Goal: Task Accomplishment & Management: Use online tool/utility

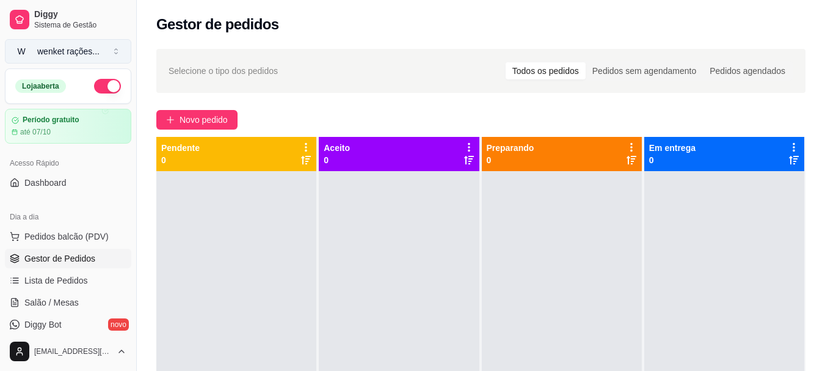
click at [116, 51] on button "W wenket rações ..." at bounding box center [68, 51] width 126 height 24
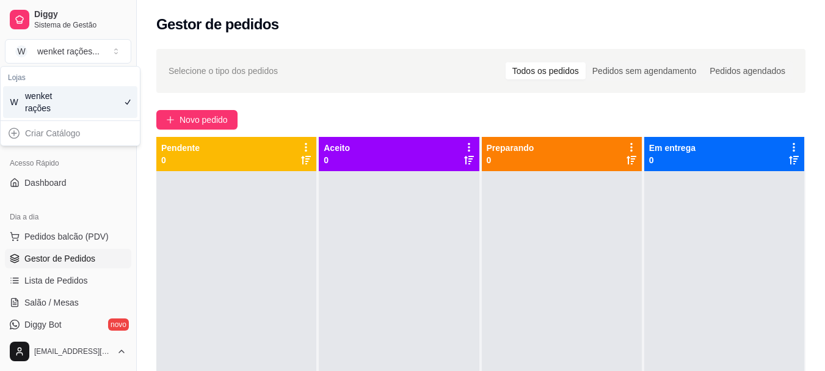
click at [75, 123] on div "Criar Catálogo" at bounding box center [70, 133] width 134 height 20
click at [356, 38] on div "Gestor de pedidos" at bounding box center [481, 21] width 688 height 42
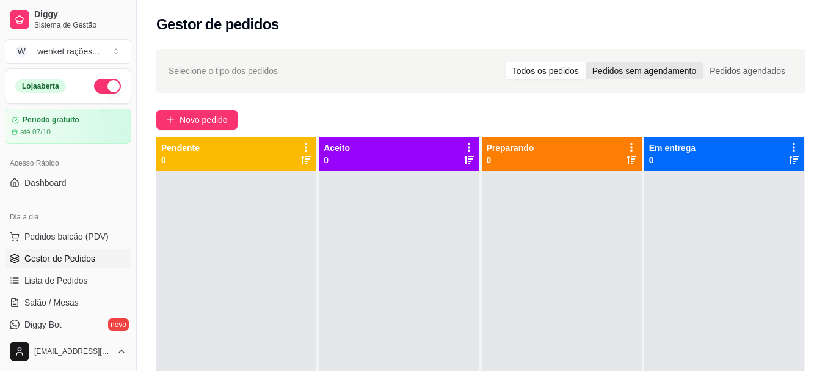
click at [645, 75] on div "Pedidos sem agendamento" at bounding box center [643, 70] width 117 height 17
click at [585, 62] on input "Pedidos sem agendamento" at bounding box center [585, 62] width 0 height 0
click at [730, 73] on div "Pedidos agendados" at bounding box center [747, 70] width 89 height 17
click at [703, 62] on input "Pedidos agendados" at bounding box center [703, 62] width 0 height 0
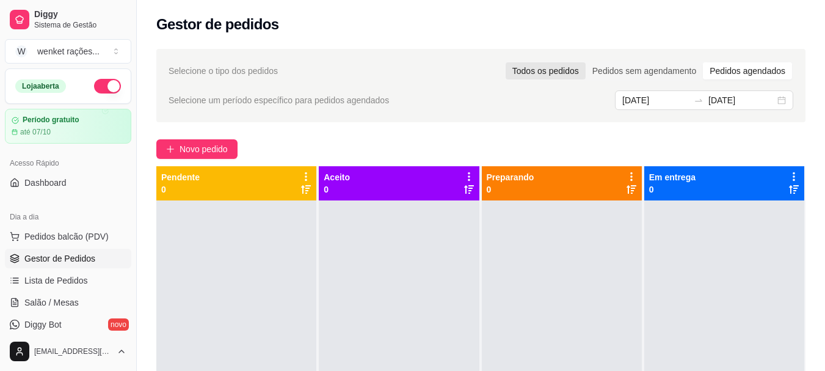
click at [562, 69] on div "Todos os pedidos" at bounding box center [545, 70] width 80 height 17
click at [505, 62] on input "Todos os pedidos" at bounding box center [505, 62] width 0 height 0
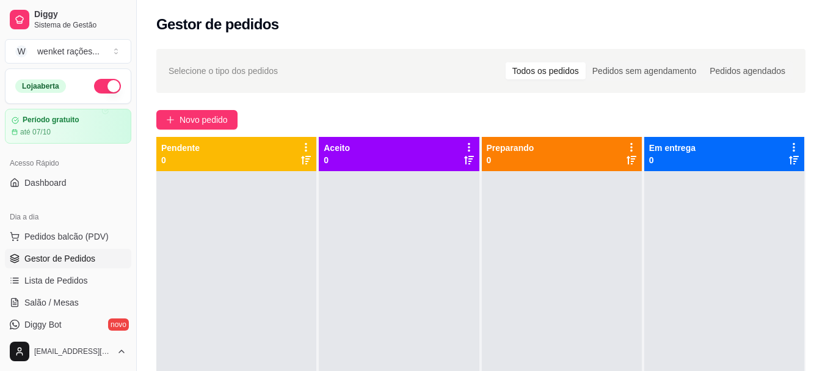
click at [434, 74] on div "Selecione o tipo dos pedidos Todos os pedidos Pedidos sem agendamento Pedidos a…" at bounding box center [480, 71] width 624 height 20
click at [61, 232] on span "Pedidos balcão (PDV)" at bounding box center [66, 236] width 84 height 12
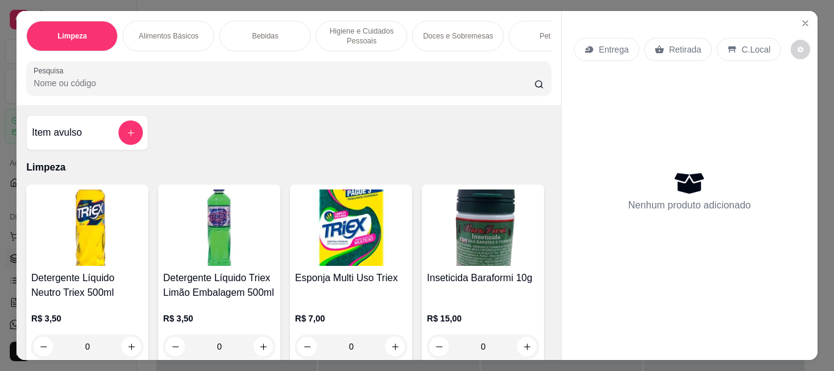
click at [159, 31] on p "Alimentos Básicos" at bounding box center [169, 36] width 60 height 10
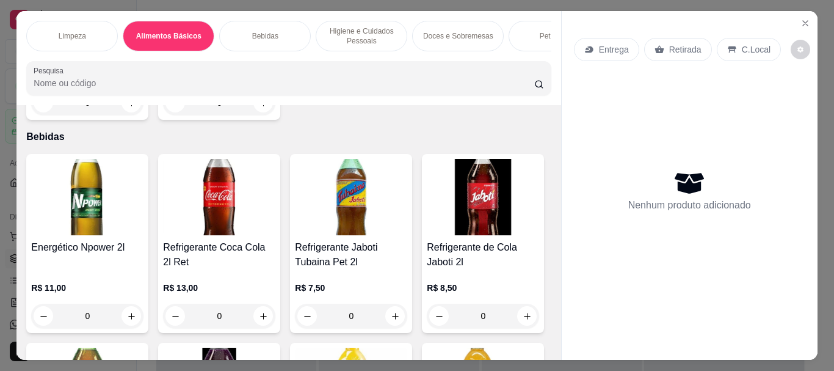
click at [260, 35] on p "Bebidas" at bounding box center [265, 36] width 26 height 10
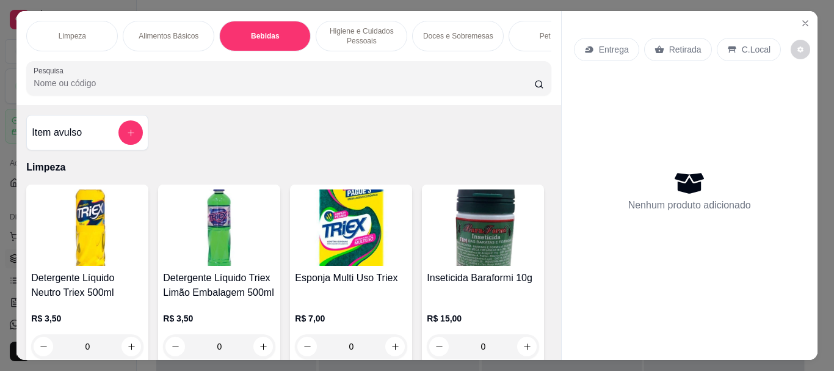
click at [523, 31] on div "Pet Shop" at bounding box center [554, 36] width 92 height 31
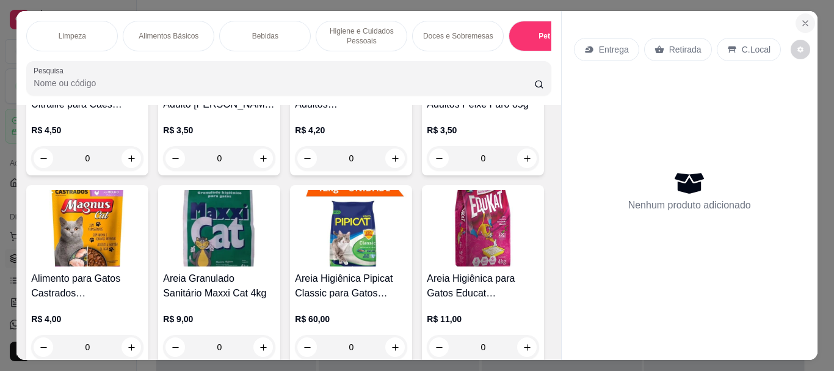
click at [800, 19] on icon "Close" at bounding box center [805, 23] width 10 height 10
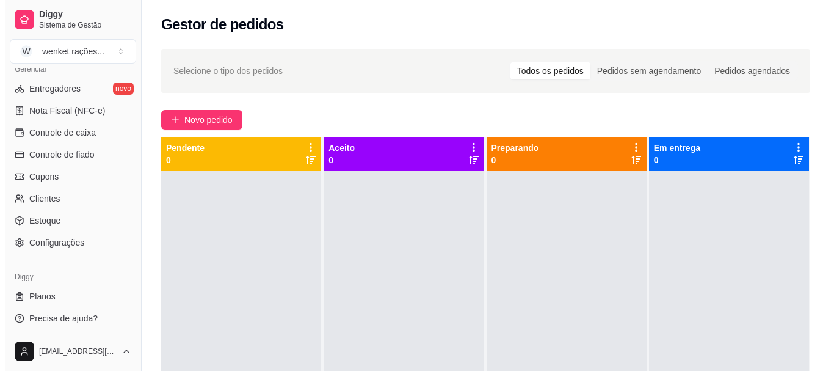
scroll to position [508, 0]
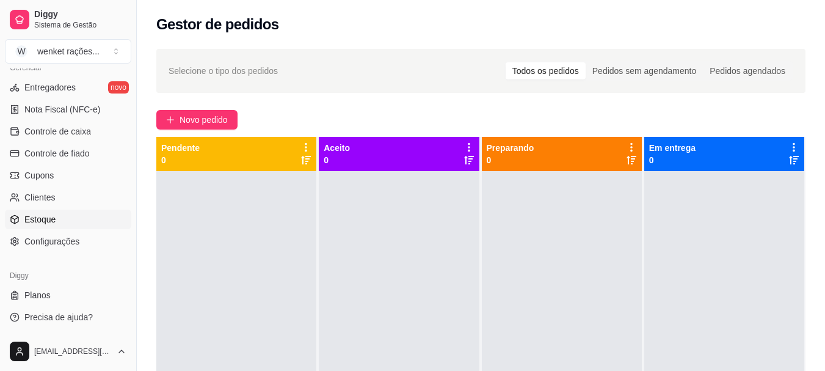
click at [43, 214] on span "Estoque" at bounding box center [39, 219] width 31 height 12
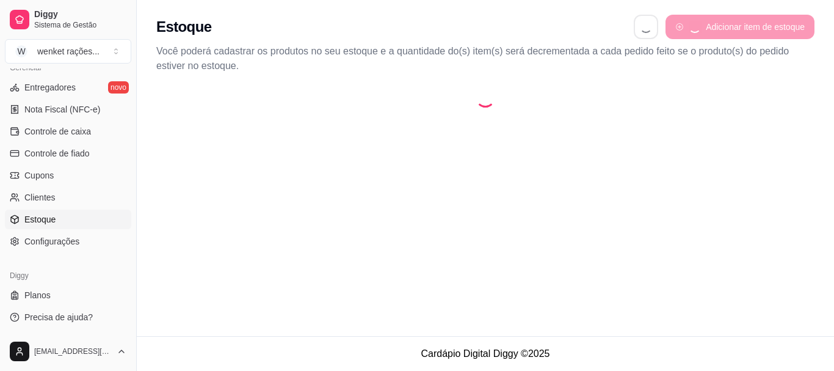
select select "QUANTITY_ORDER"
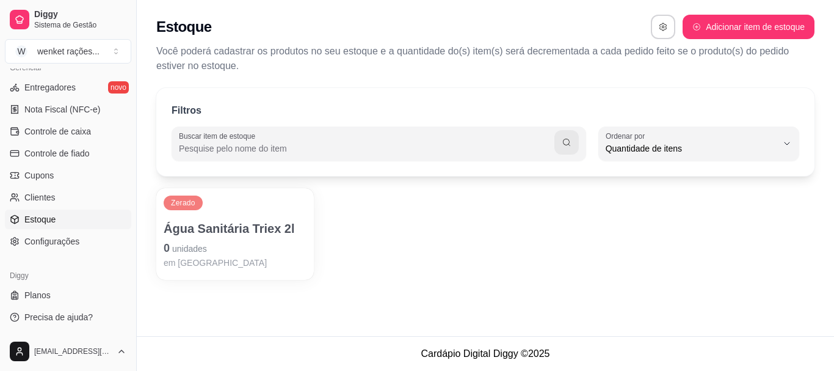
scroll to position [12, 0]
click at [229, 221] on p "Água Sanitária Triex 2l" at bounding box center [235, 228] width 138 height 16
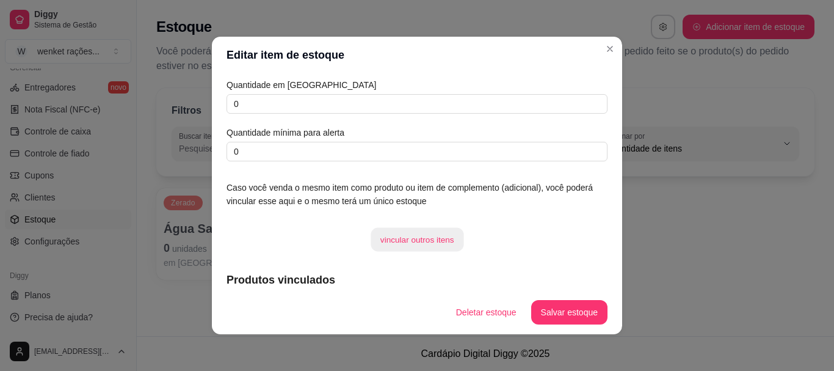
click at [441, 237] on button "vincular outros itens" at bounding box center [417, 240] width 93 height 24
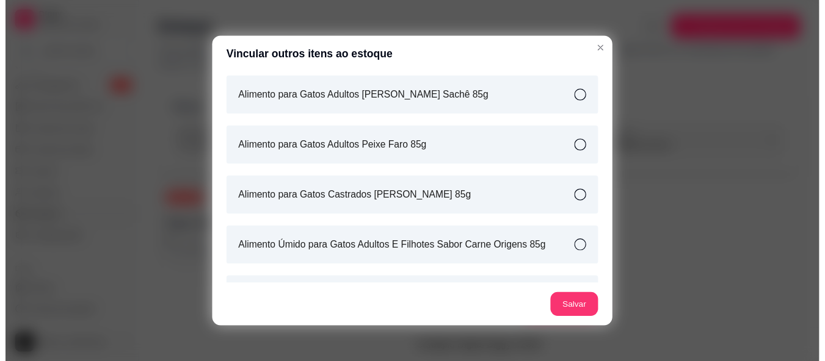
scroll to position [733, 0]
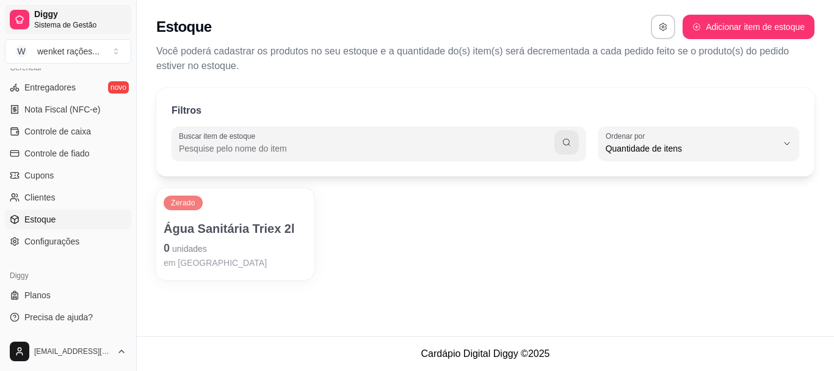
click at [55, 16] on span "Diggy" at bounding box center [80, 14] width 92 height 11
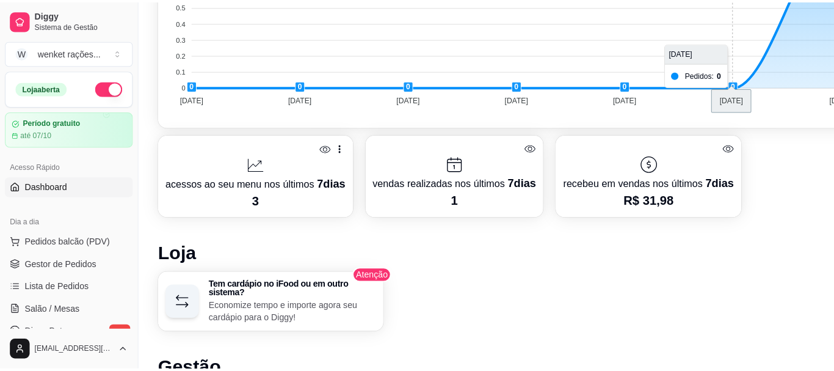
scroll to position [549, 0]
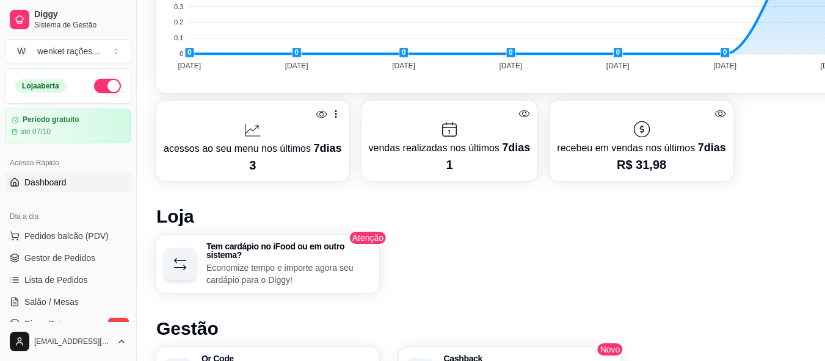
click at [209, 262] on p "Economize tempo e importe agora seu cardápio para o Diggy!" at bounding box center [288, 274] width 165 height 24
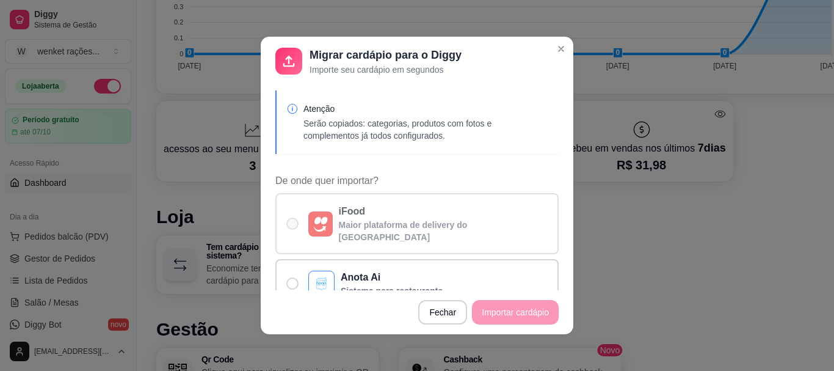
click at [287, 217] on span "De onde quer importar?" at bounding box center [292, 223] width 12 height 12
click at [287, 226] on input "iFood Maior plataforma de delivery do [GEOGRAPHIC_DATA]" at bounding box center [290, 230] width 8 height 8
radio input "true"
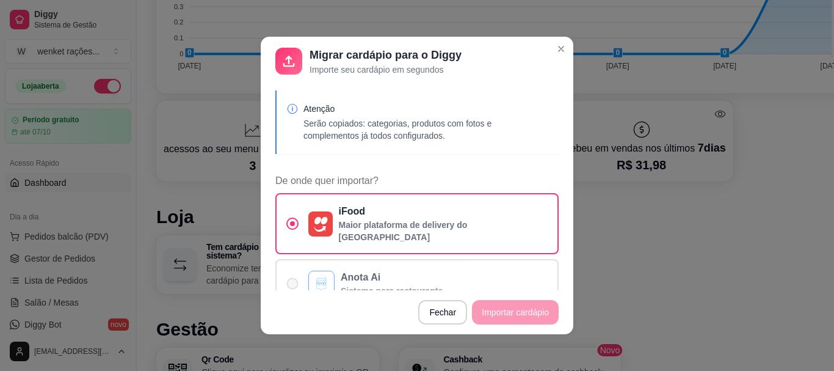
click at [287, 278] on span "De onde quer importar?" at bounding box center [293, 284] width 12 height 12
click at [286, 286] on input "Anota Ai Sistema para restaurante" at bounding box center [290, 290] width 8 height 8
radio input "true"
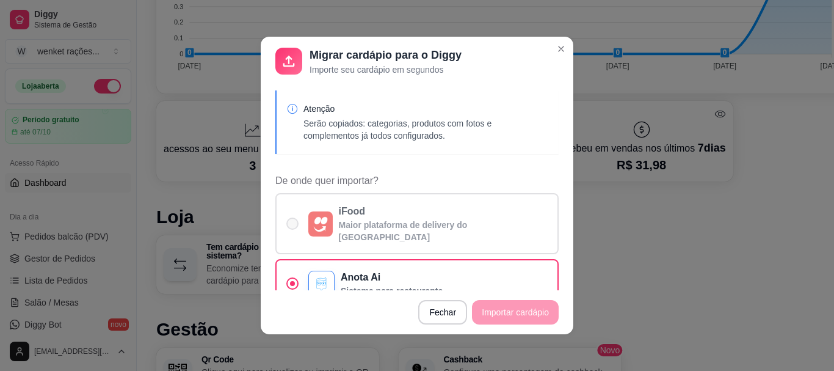
click at [289, 226] on label "iFood Maior plataforma de delivery do [GEOGRAPHIC_DATA]" at bounding box center [416, 223] width 283 height 61
click at [289, 226] on input "iFood Maior plataforma de delivery do [GEOGRAPHIC_DATA]" at bounding box center [290, 230] width 8 height 8
radio input "true"
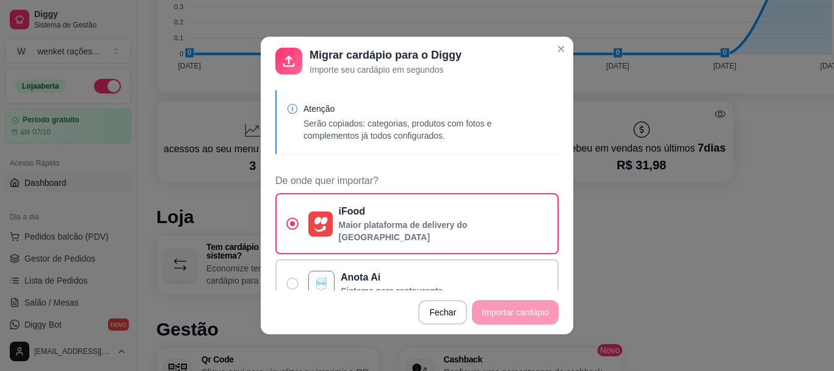
click at [514, 308] on footer "Fechar Importar cardápio" at bounding box center [417, 312] width 313 height 44
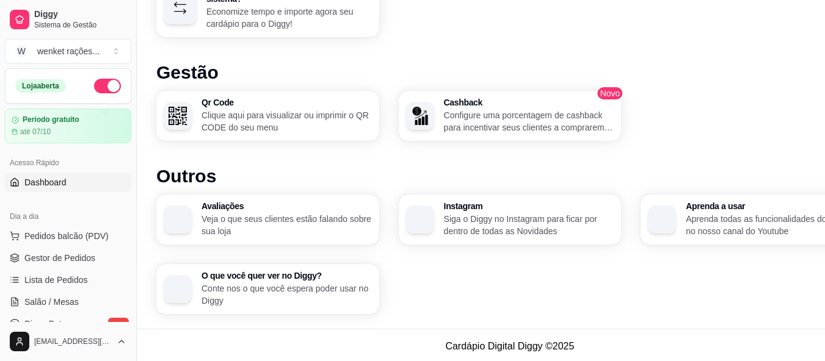
scroll to position [808, 0]
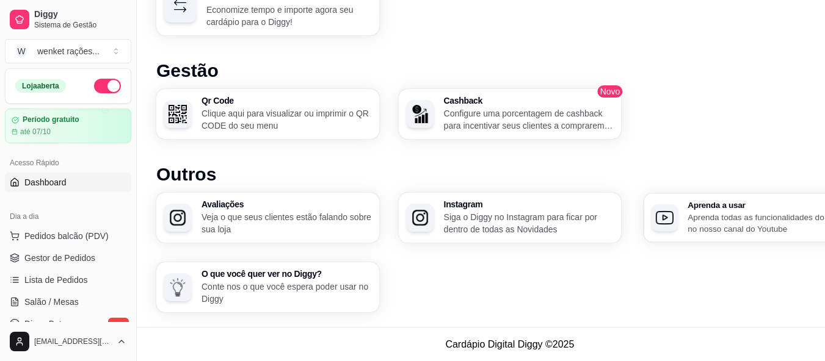
click at [742, 220] on p "Aprenda todas as funcionalidades do Diggy no nosso canal do Youtube" at bounding box center [769, 223] width 165 height 24
